Goal: Complete application form

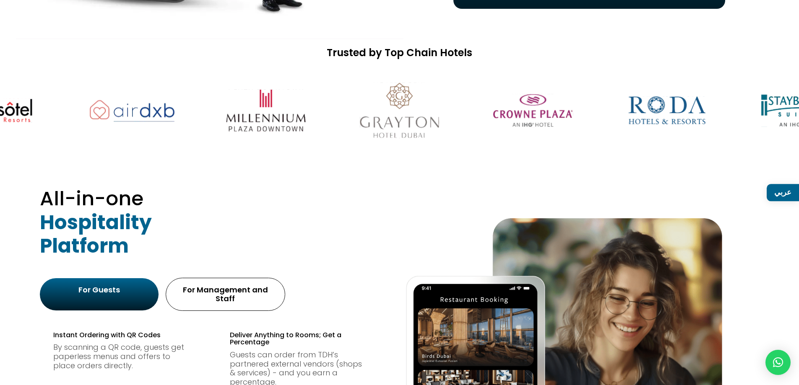
scroll to position [503, 0]
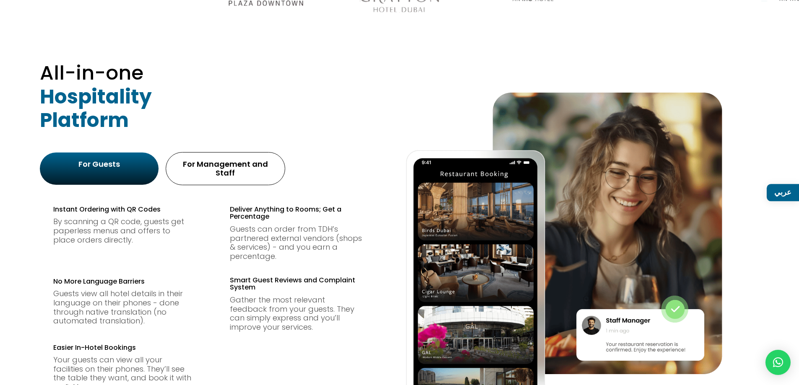
click at [242, 169] on div "For Management and Staff" at bounding box center [226, 169] width 104 height 18
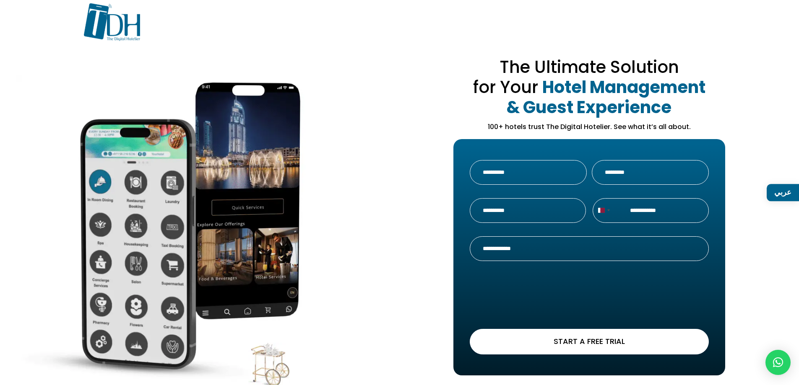
scroll to position [0, 0]
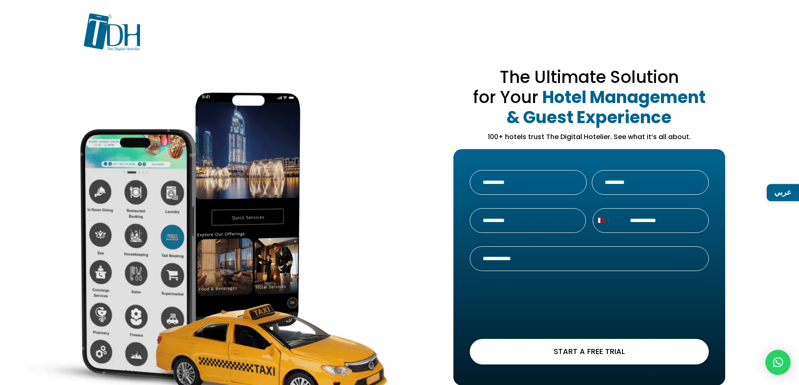
click at [494, 173] on input "First" at bounding box center [528, 182] width 117 height 25
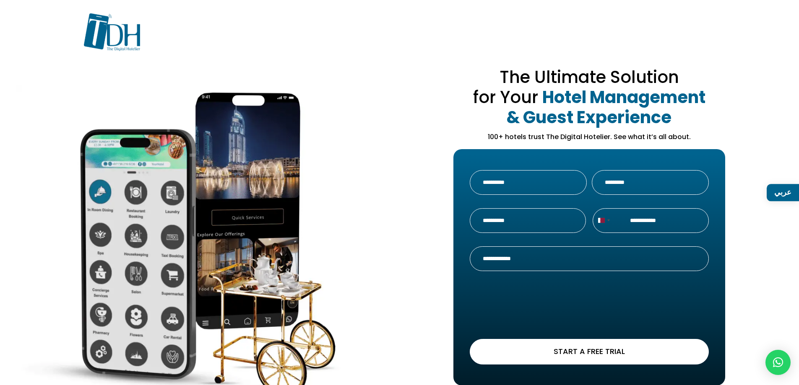
type input "*****"
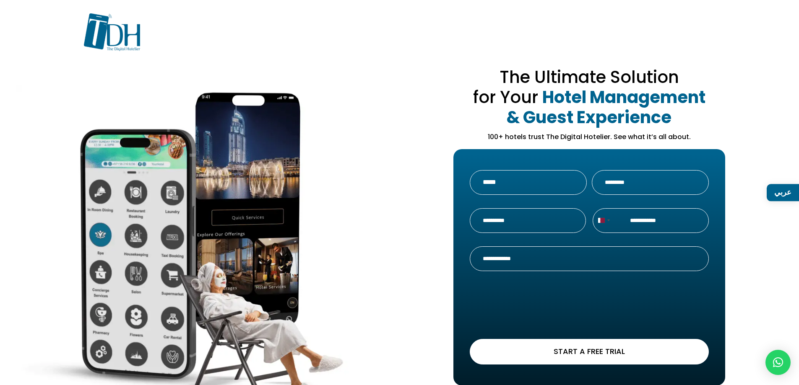
type input "*******"
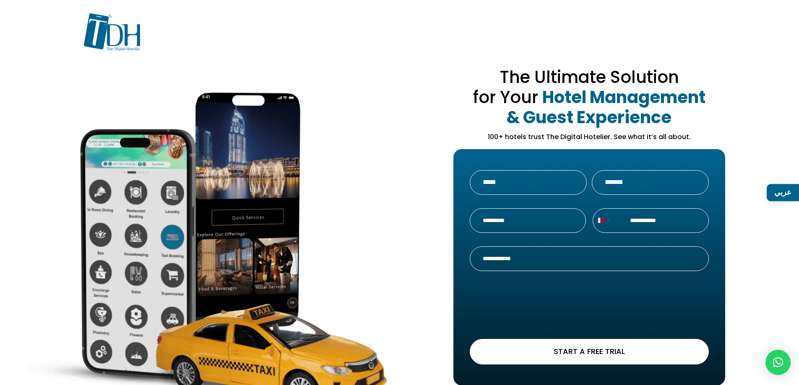
type input "*********"
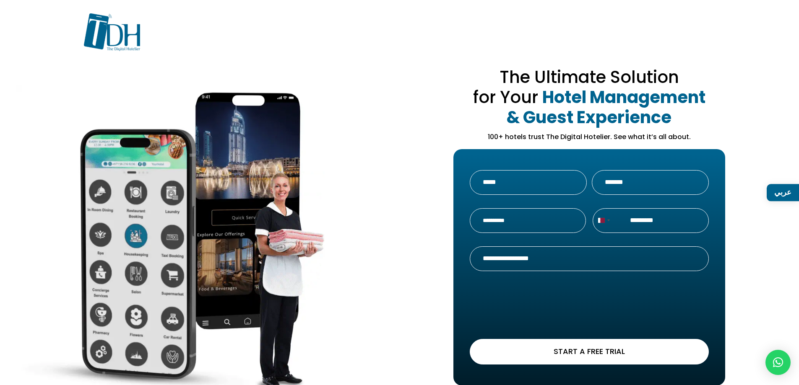
drag, startPoint x: 582, startPoint y: 258, endPoint x: 395, endPoint y: 265, distance: 187.1
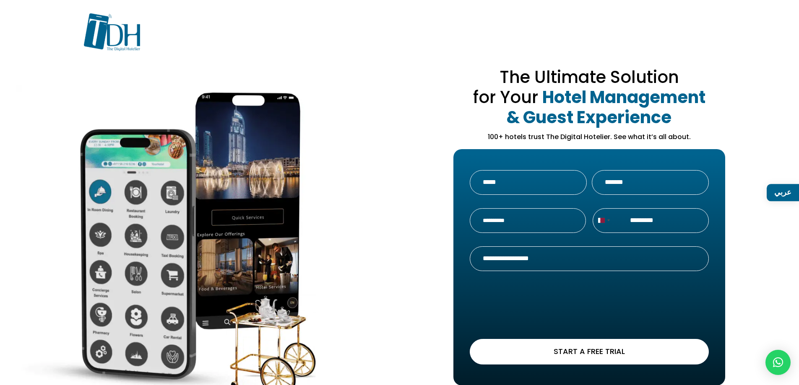
click at [395, 265] on div "The Ultimate Solution for Your Hotel Management & Guest Experience 100+ hotels …" at bounding box center [399, 237] width 719 height 320
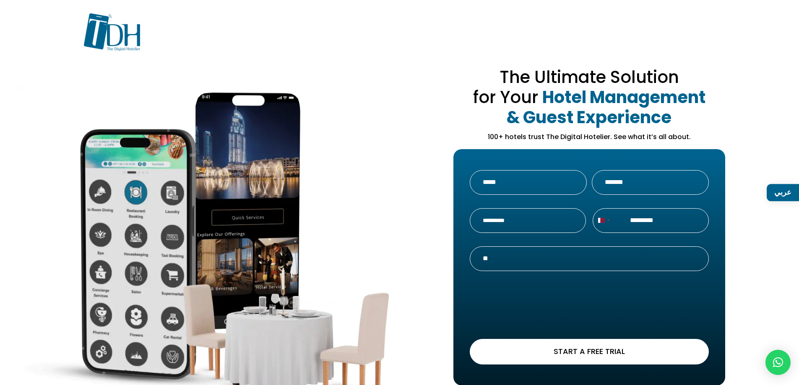
type input "*"
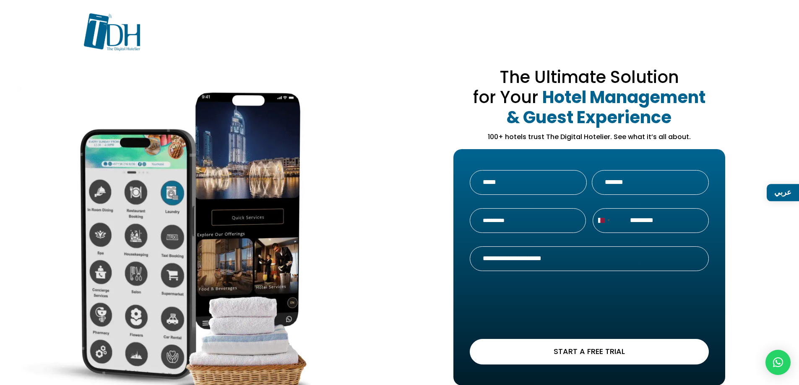
type input "**********"
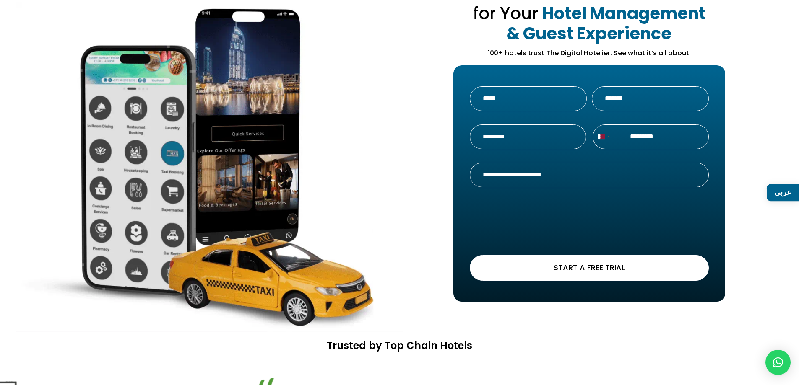
scroll to position [42, 0]
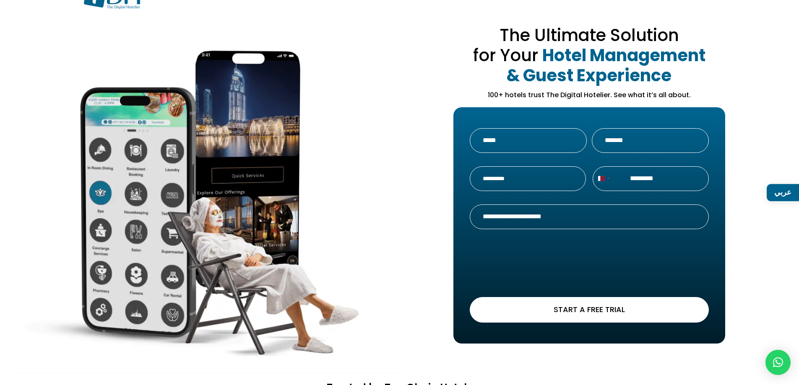
click at [523, 183] on input "Hotel Name *" at bounding box center [528, 178] width 116 height 25
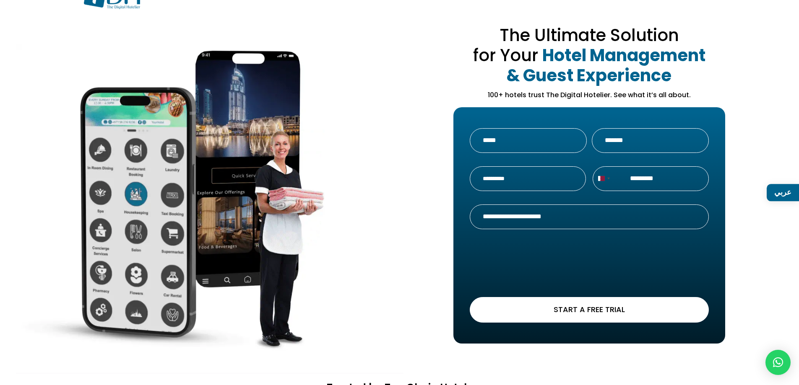
scroll to position [168, 0]
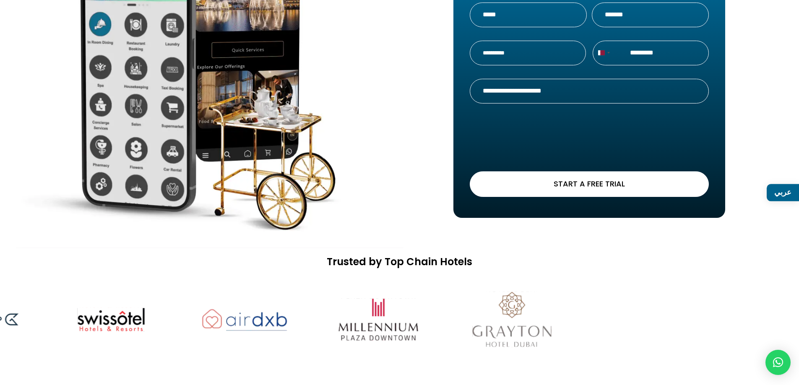
drag, startPoint x: 758, startPoint y: 332, endPoint x: 392, endPoint y: 307, distance: 366.4
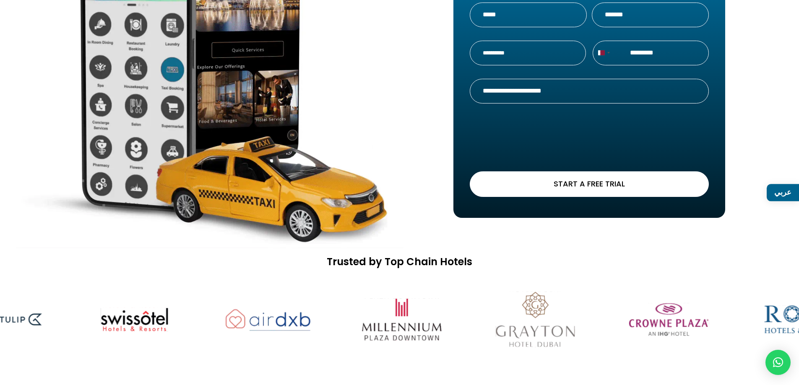
drag, startPoint x: 658, startPoint y: 335, endPoint x: 434, endPoint y: 314, distance: 225.2
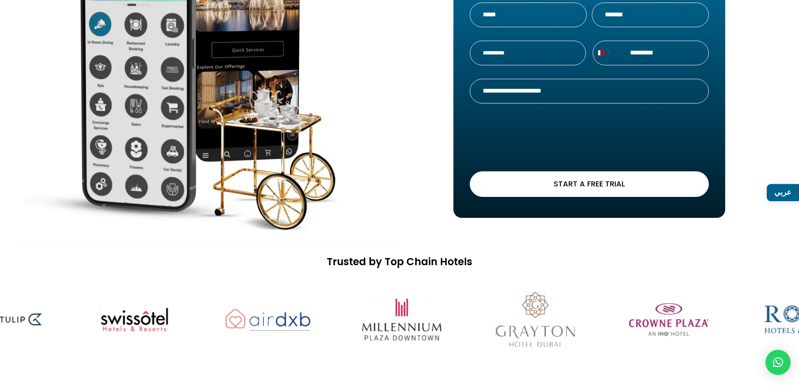
click at [434, 314] on img at bounding box center [402, 320] width 106 height 66
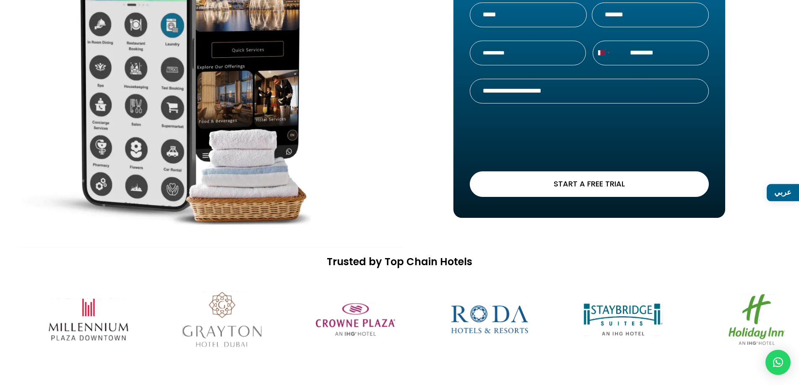
drag, startPoint x: 636, startPoint y: 330, endPoint x: 323, endPoint y: 309, distance: 313.4
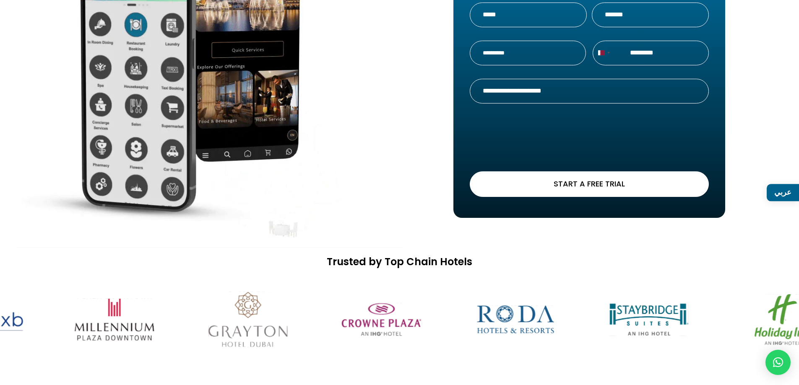
drag, startPoint x: 670, startPoint y: 318, endPoint x: 331, endPoint y: 322, distance: 338.8
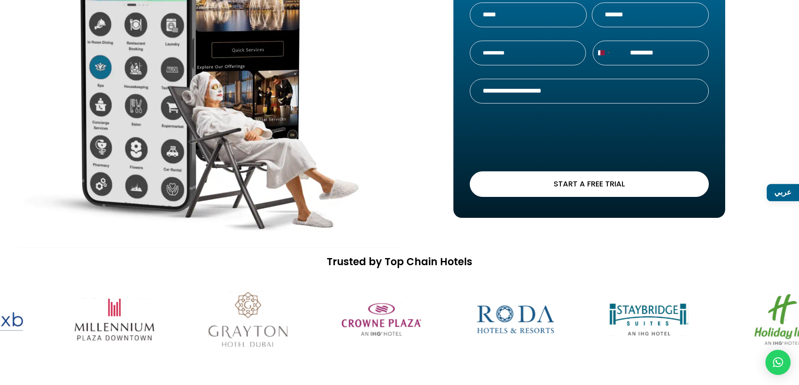
click at [331, 323] on div at bounding box center [399, 319] width 799 height 91
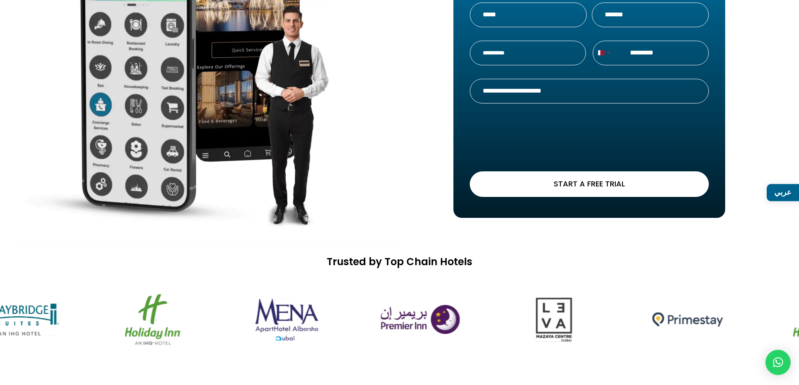
drag, startPoint x: 727, startPoint y: 315, endPoint x: 307, endPoint y: 341, distance: 420.1
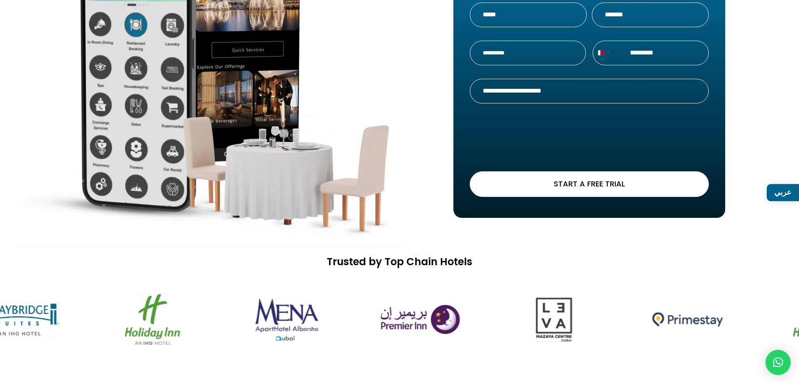
click at [307, 341] on div at bounding box center [301, 320] width 4142 height 66
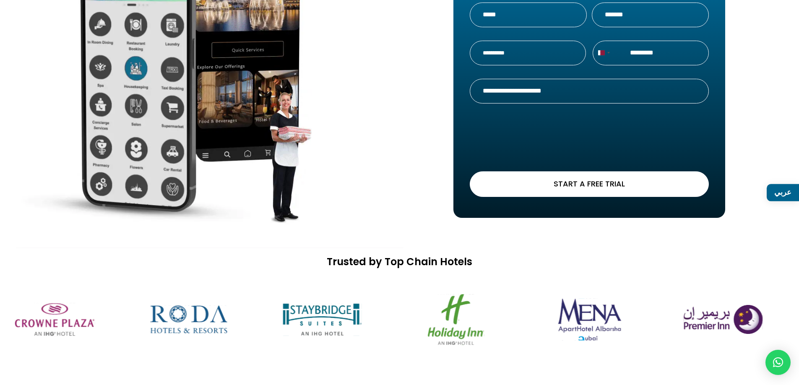
drag, startPoint x: 220, startPoint y: 326, endPoint x: 286, endPoint y: 340, distance: 67.9
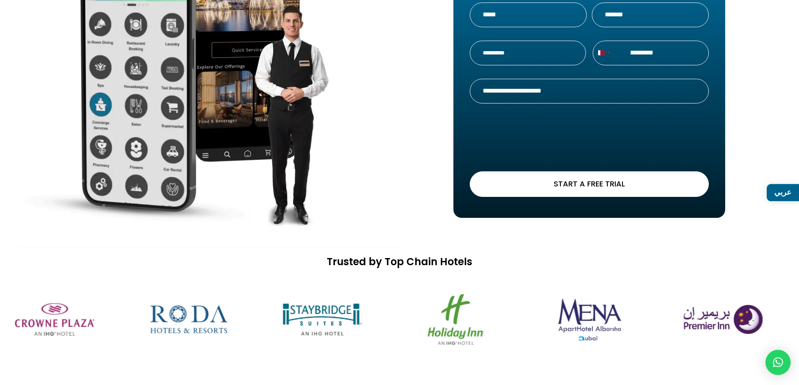
click at [286, 340] on div at bounding box center [604, 320] width 4142 height 66
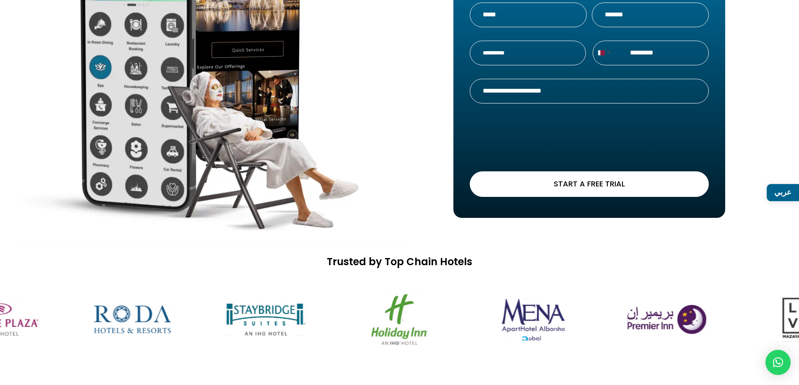
click at [614, 333] on img at bounding box center [667, 320] width 106 height 66
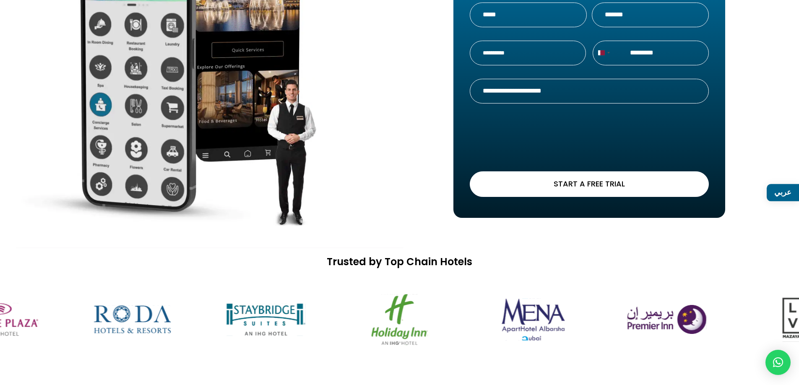
drag, startPoint x: 465, startPoint y: 323, endPoint x: 313, endPoint y: 325, distance: 151.8
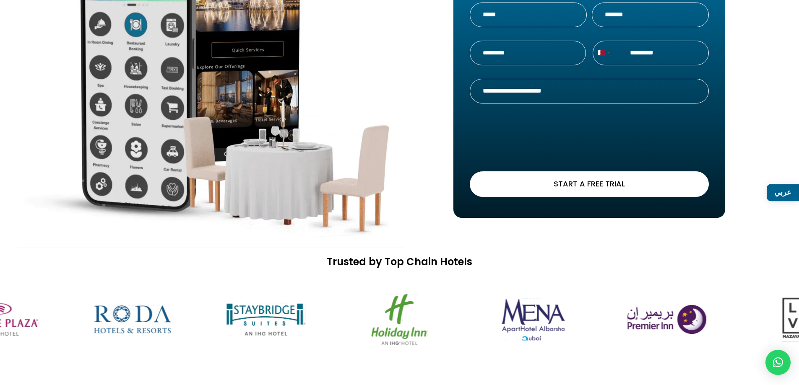
click at [480, 325] on img at bounding box center [533, 320] width 106 height 66
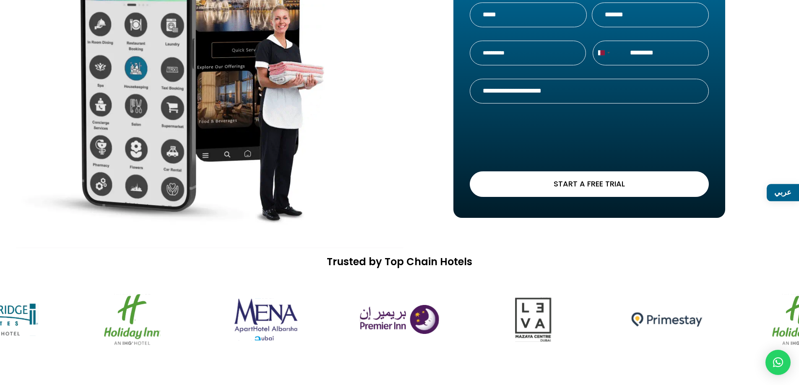
drag, startPoint x: 693, startPoint y: 319, endPoint x: 417, endPoint y: 335, distance: 276.4
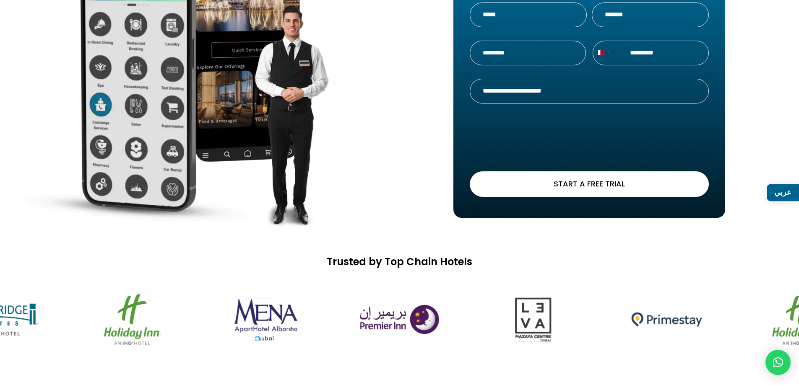
click at [417, 335] on div at bounding box center [280, 320] width 4142 height 66
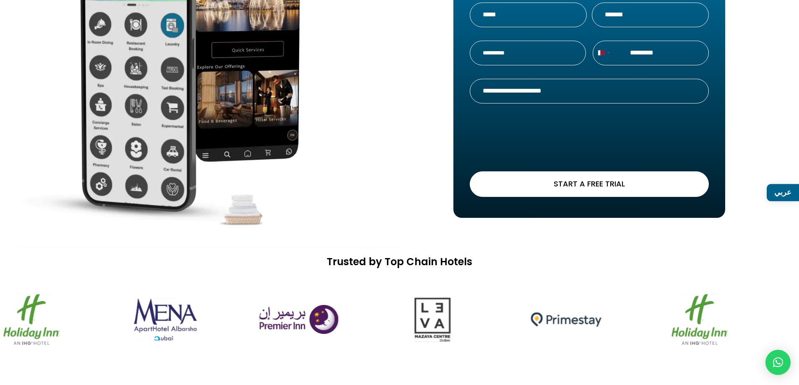
drag, startPoint x: 642, startPoint y: 327, endPoint x: 329, endPoint y: 351, distance: 314.6
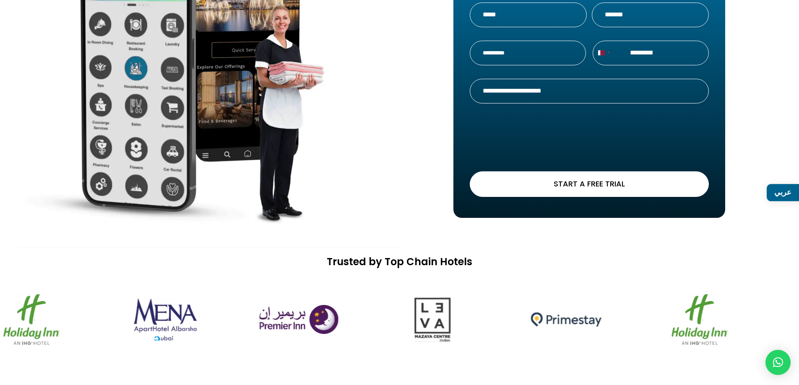
click at [513, 352] on img at bounding box center [566, 320] width 106 height 66
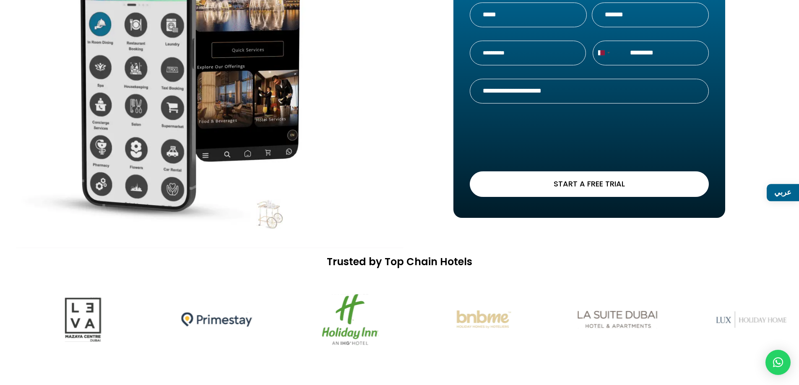
drag, startPoint x: 495, startPoint y: 327, endPoint x: 247, endPoint y: 316, distance: 248.0
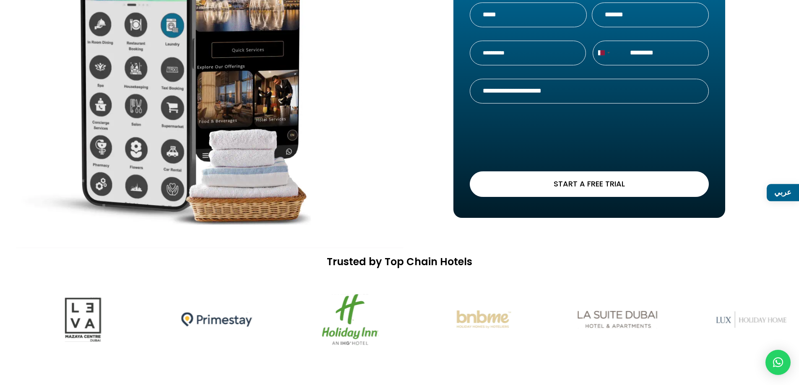
click at [297, 319] on img at bounding box center [350, 320] width 106 height 66
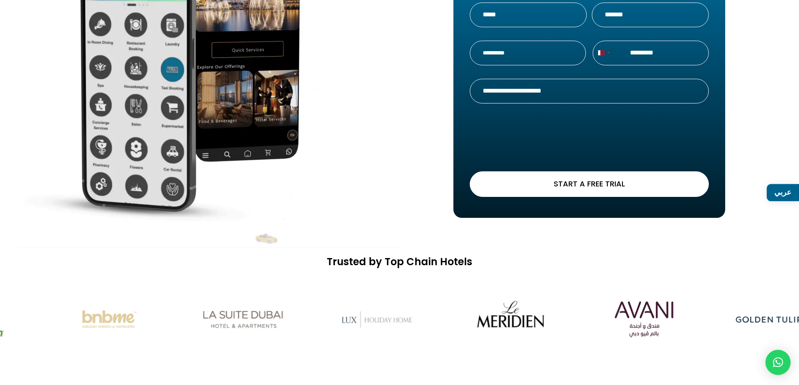
drag, startPoint x: 503, startPoint y: 315, endPoint x: 216, endPoint y: 328, distance: 287.1
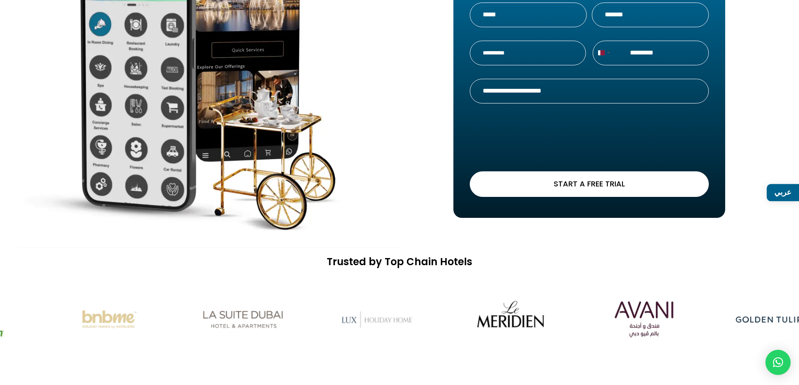
click at [216, 328] on img at bounding box center [243, 320] width 106 height 66
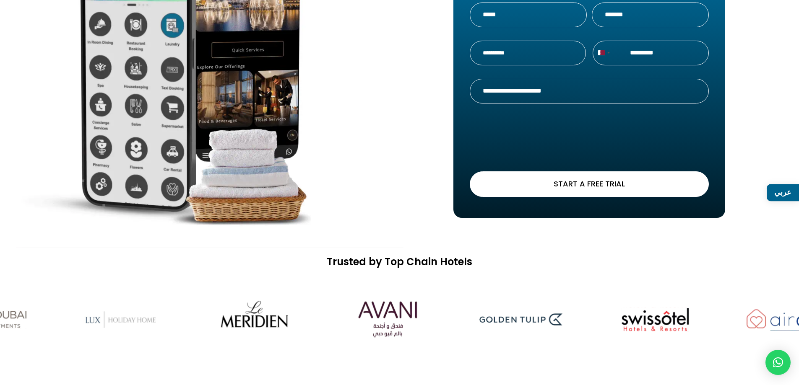
drag, startPoint x: 514, startPoint y: 312, endPoint x: 171, endPoint y: 268, distance: 345.3
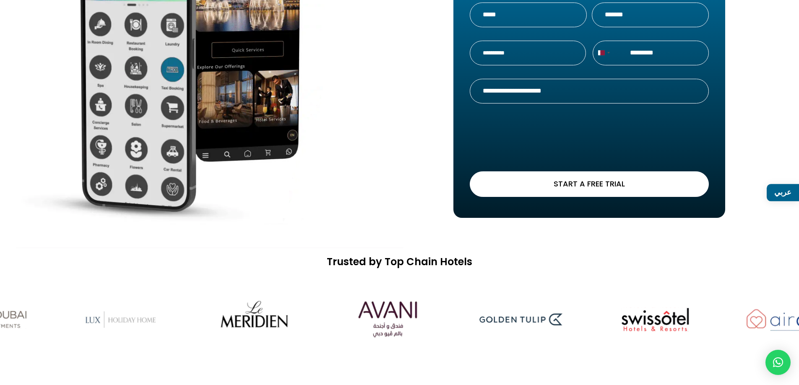
click at [171, 268] on div "Trusted by Top Chain Hotels" at bounding box center [399, 310] width 799 height 109
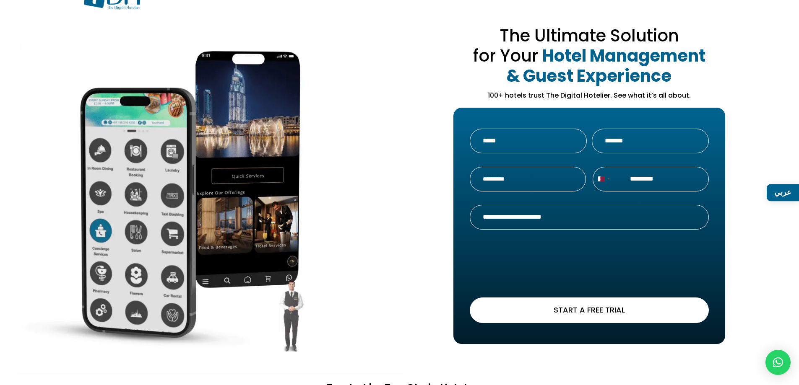
scroll to position [0, 0]
